Goal: Information Seeking & Learning: Check status

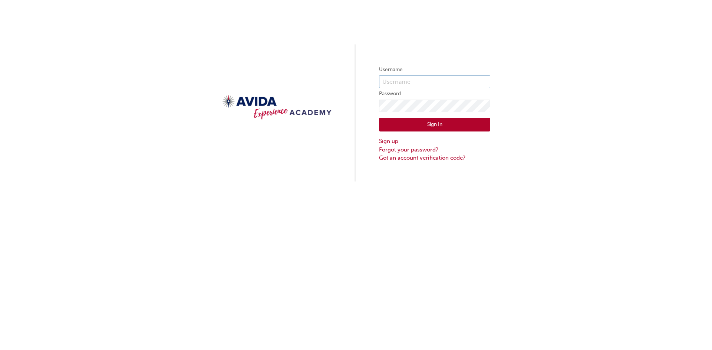
type input "ttalarah"
click at [432, 126] on button "Sign In" at bounding box center [434, 125] width 111 height 14
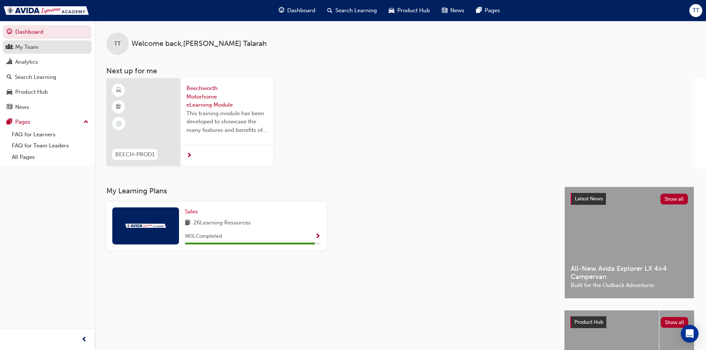
click at [31, 46] on div "My Team" at bounding box center [26, 47] width 23 height 9
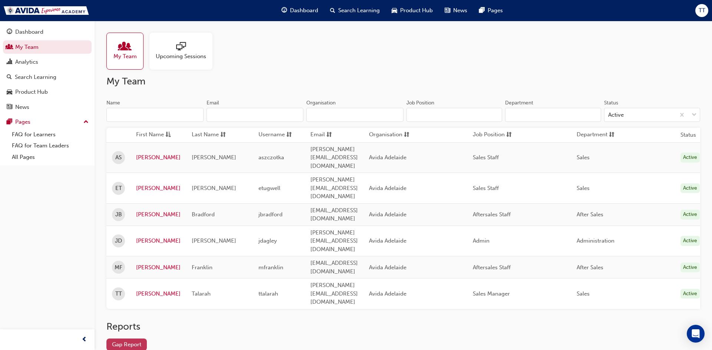
click at [138, 339] on link "Gap Report" at bounding box center [126, 345] width 40 height 12
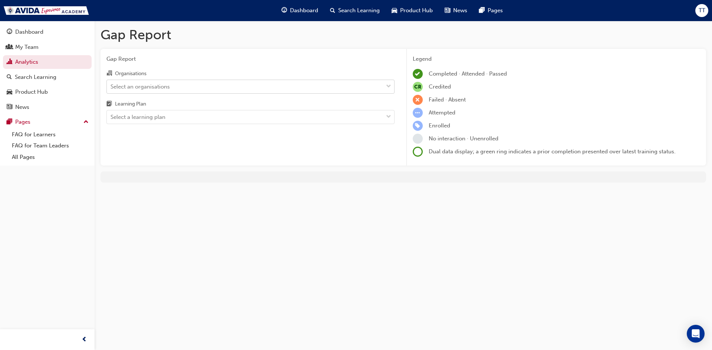
click at [214, 86] on div "Select an organisations" at bounding box center [245, 86] width 276 height 13
click at [111, 86] on input "Organisations Select an organisations" at bounding box center [111, 86] width 1 height 6
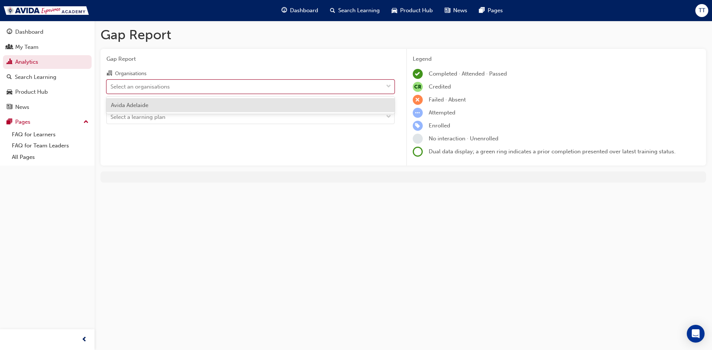
click at [214, 103] on div "Avida Adelaide" at bounding box center [250, 105] width 288 height 14
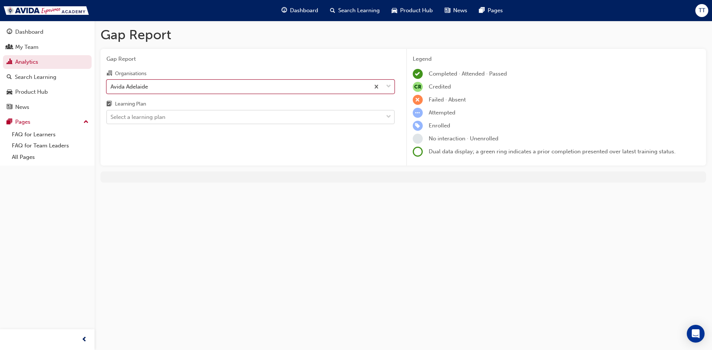
click at [209, 116] on div "Select a learning plan" at bounding box center [245, 117] width 276 height 13
click at [111, 116] on input "Learning Plan Select a learning plan" at bounding box center [111, 117] width 1 height 6
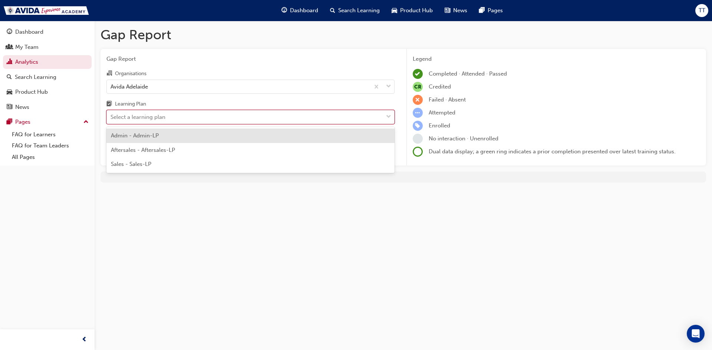
click at [208, 135] on div "Admin - Admin-LP" at bounding box center [250, 136] width 288 height 14
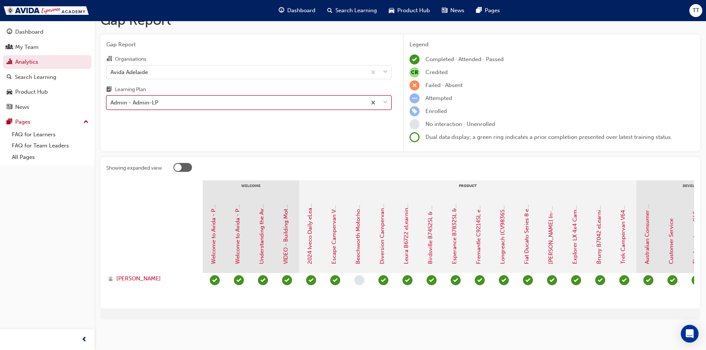
click at [205, 96] on div "Admin - Admin-LP" at bounding box center [237, 102] width 260 height 13
click at [111, 99] on input "Learning Plan option Admin - Admin-LP, selected. 0 results available. Select is…" at bounding box center [111, 102] width 1 height 6
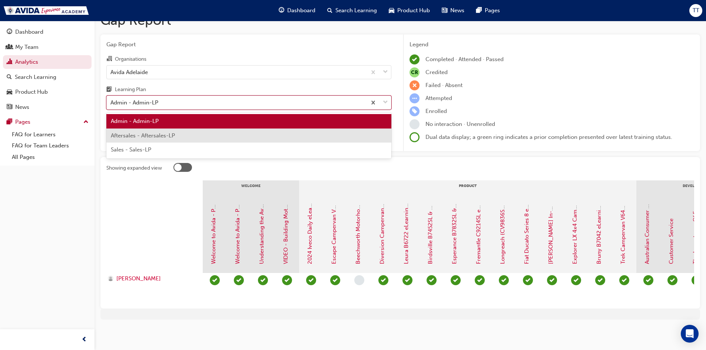
click at [212, 132] on div "Aftersales - Aftersales-LP" at bounding box center [248, 136] width 285 height 14
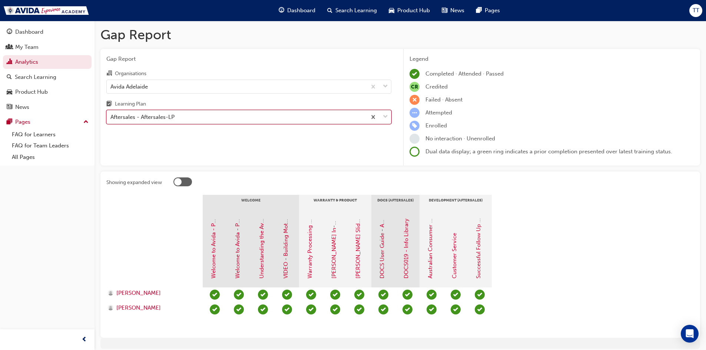
click at [251, 115] on div "Aftersales - Aftersales-LP" at bounding box center [237, 117] width 260 height 13
click at [111, 115] on input "Learning Plan option Aftersales - Aftersales-LP, selected. 0 results available.…" at bounding box center [111, 117] width 1 height 6
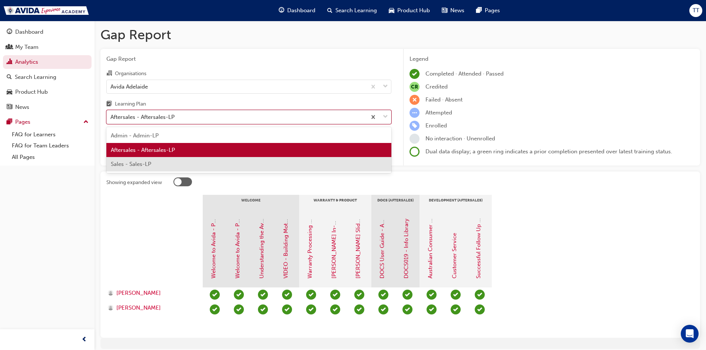
click at [250, 163] on div "Sales - Sales-LP" at bounding box center [248, 164] width 285 height 14
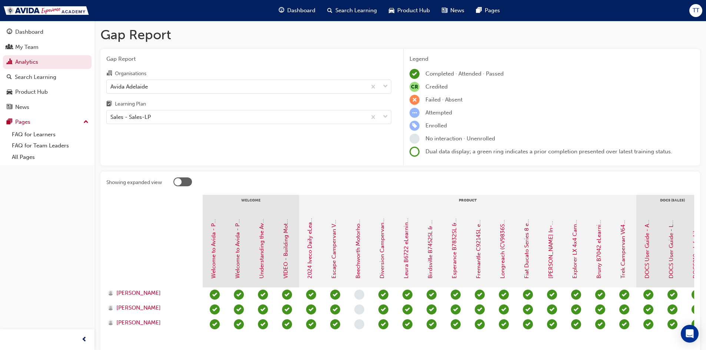
click at [257, 49] on div "Gap Report Organisations Avida Adelaide Learning Plan Sales - Sales-LP" at bounding box center [248, 107] width 297 height 117
click at [52, 209] on div "Dashboard My Team Analytics Search Learning Product Hub News Pages Pages FAQ fo…" at bounding box center [47, 166] width 95 height 332
